Goal: Find specific page/section: Find specific page/section

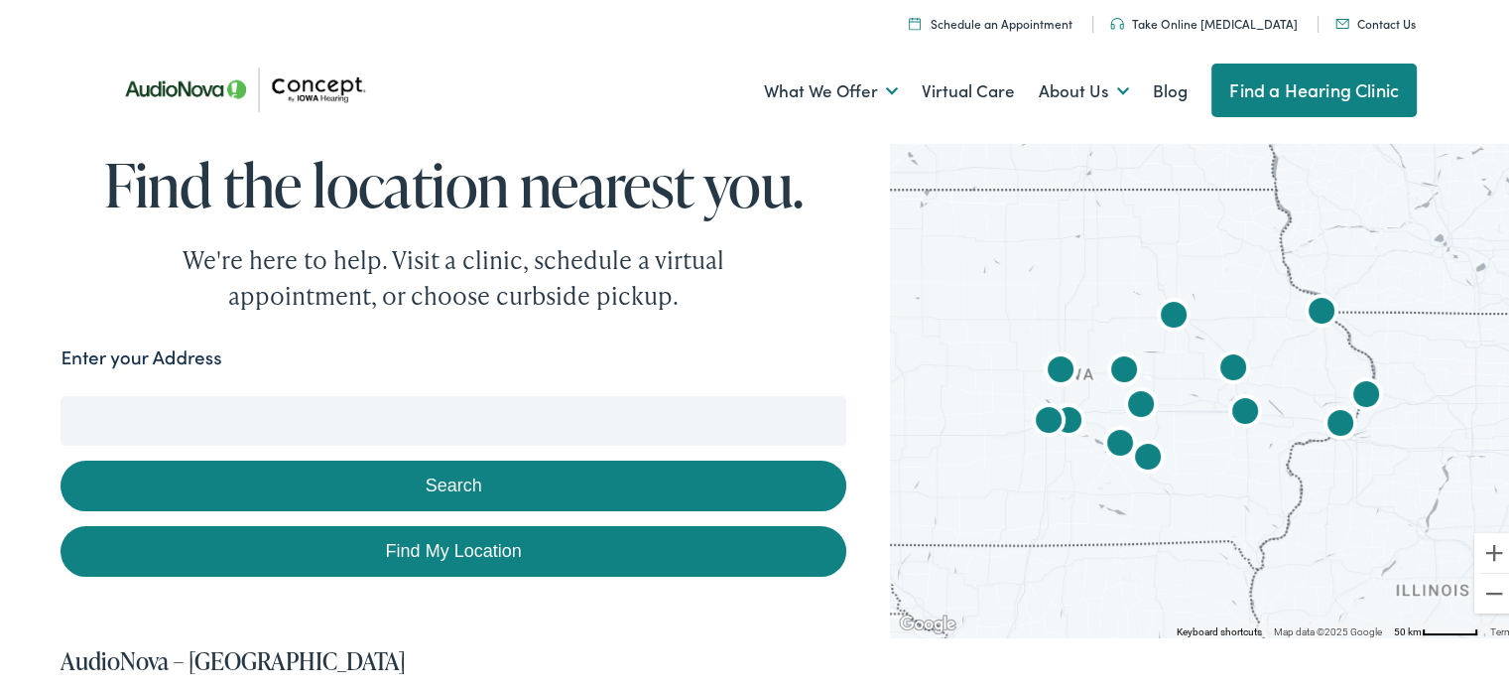
click at [376, 477] on button "Search" at bounding box center [453, 482] width 785 height 51
click at [220, 367] on label "Enter your Address" at bounding box center [141, 354] width 161 height 29
click at [220, 393] on input "Enter your Address" at bounding box center [453, 418] width 785 height 50
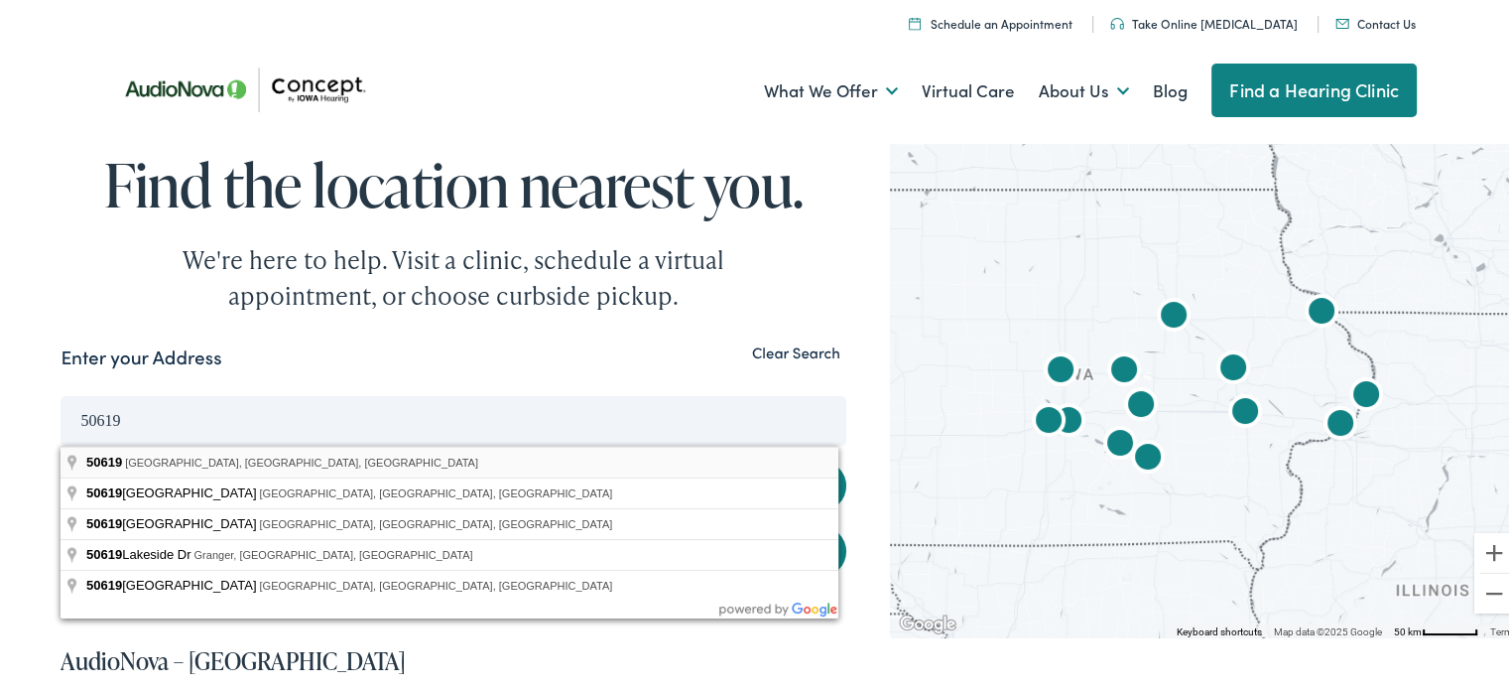
type input "[GEOGRAPHIC_DATA], [GEOGRAPHIC_DATA]"
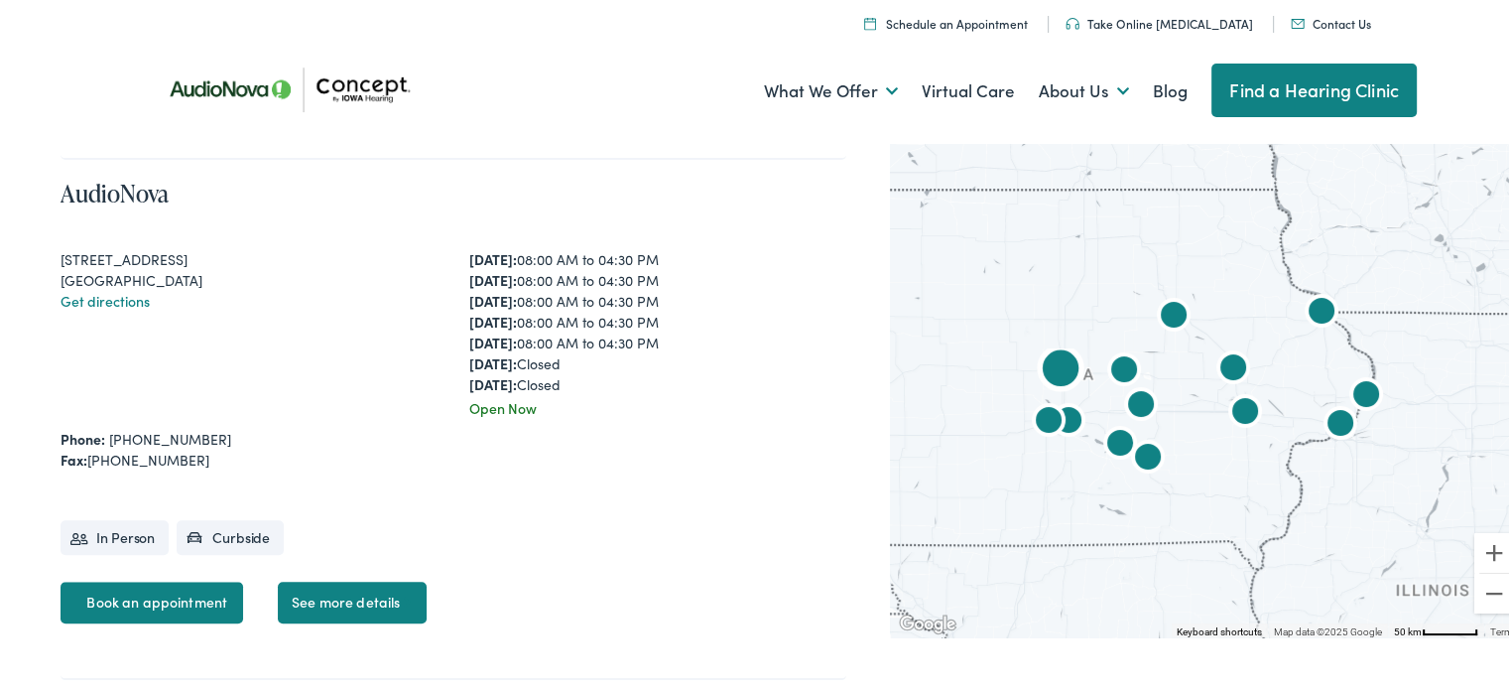
scroll to position [1488, 0]
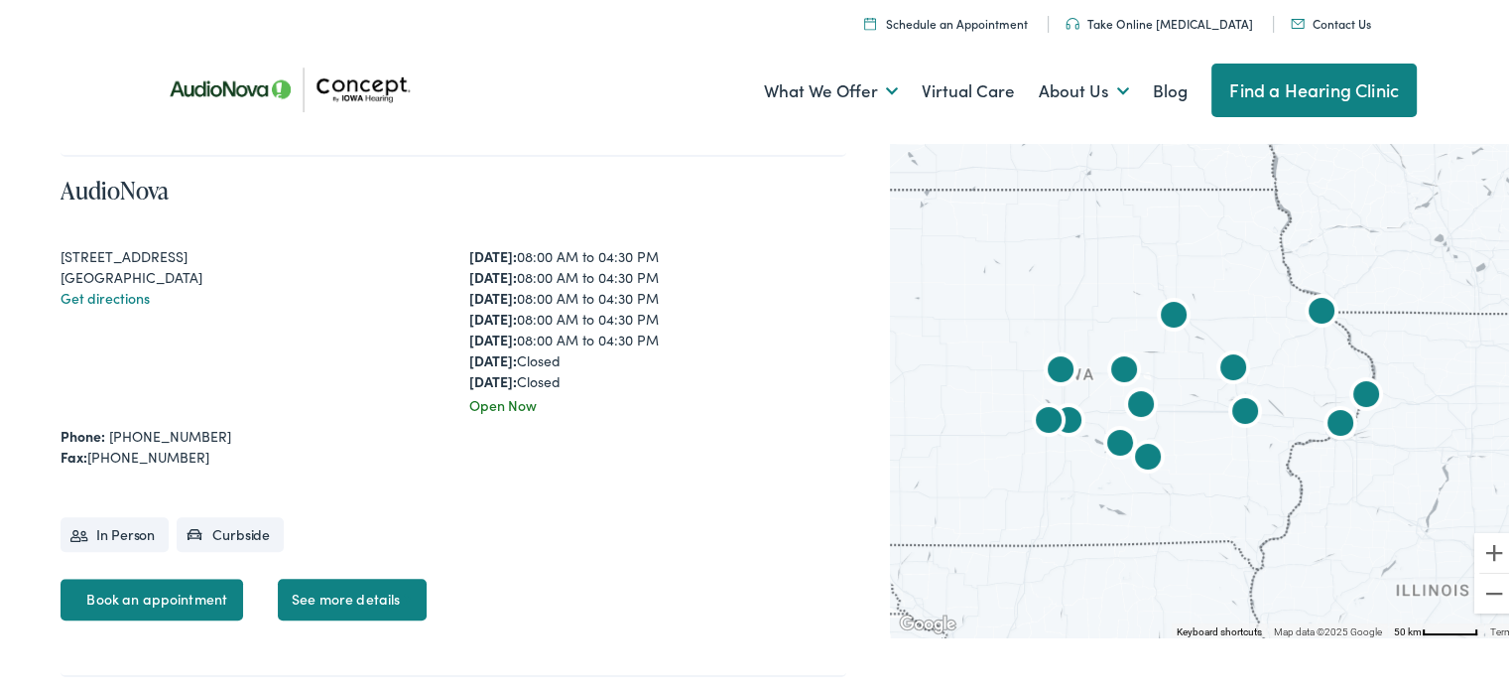
click at [1111, 360] on img "AudioNova" at bounding box center [1125, 369] width 64 height 64
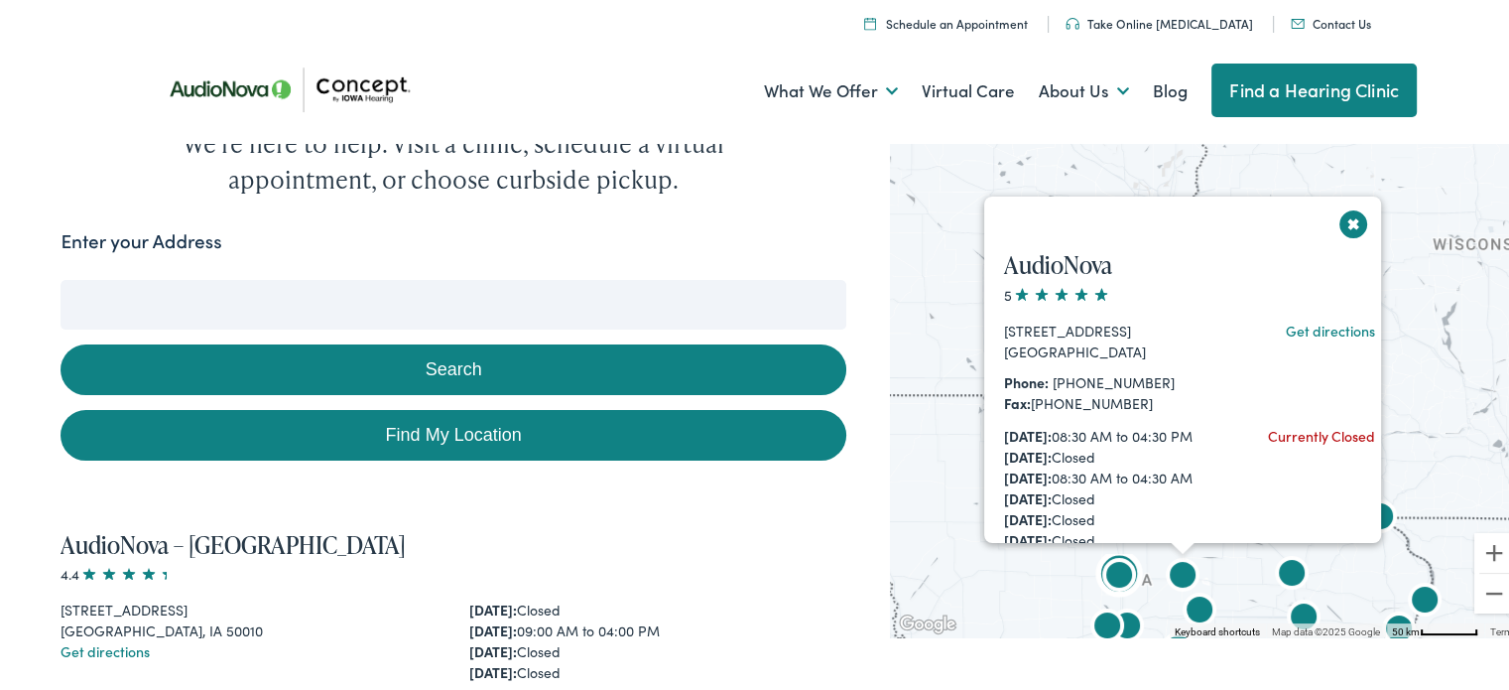
scroll to position [0, 0]
